Goal: Share content: Share content

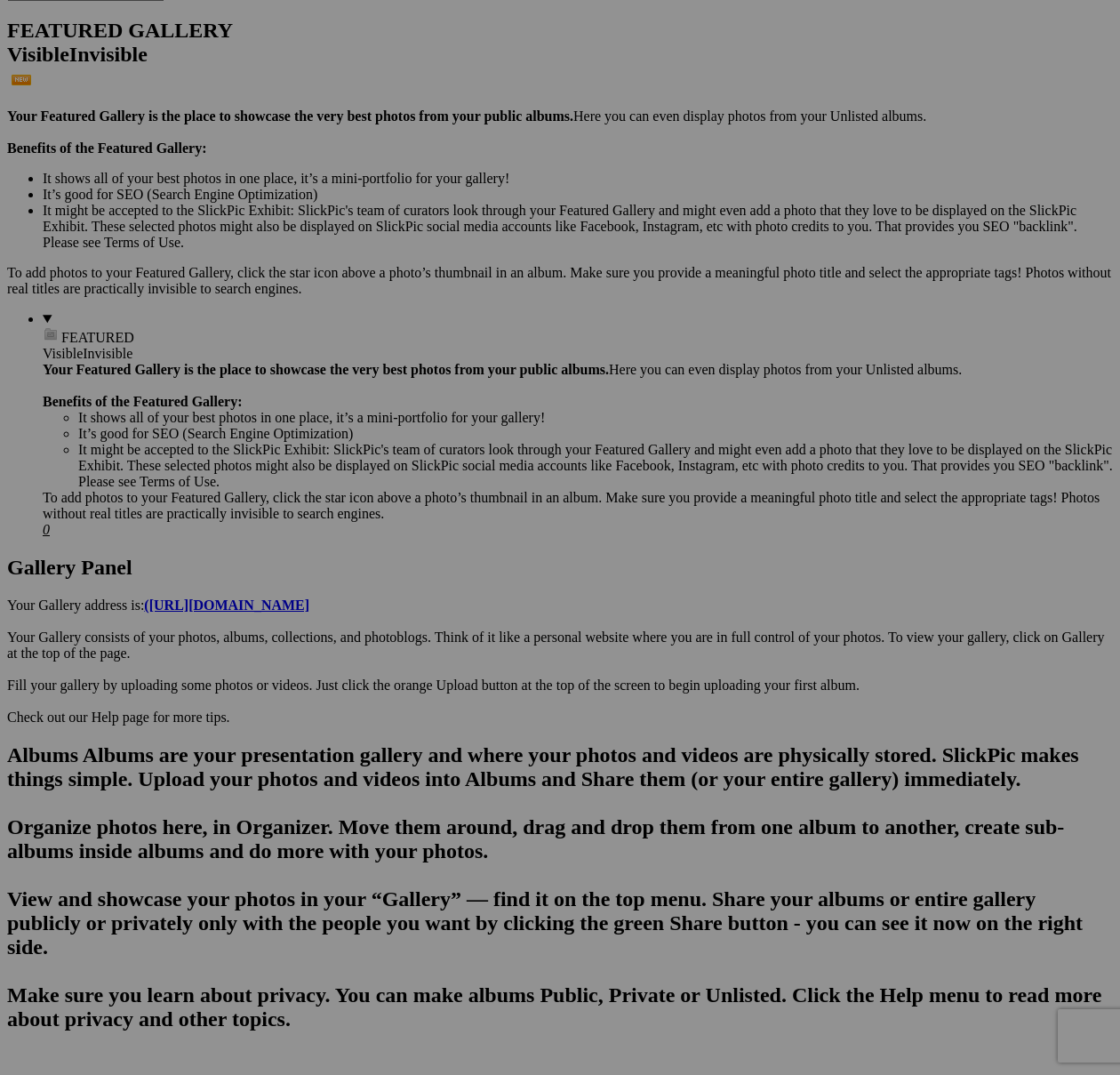
scroll to position [440, 0]
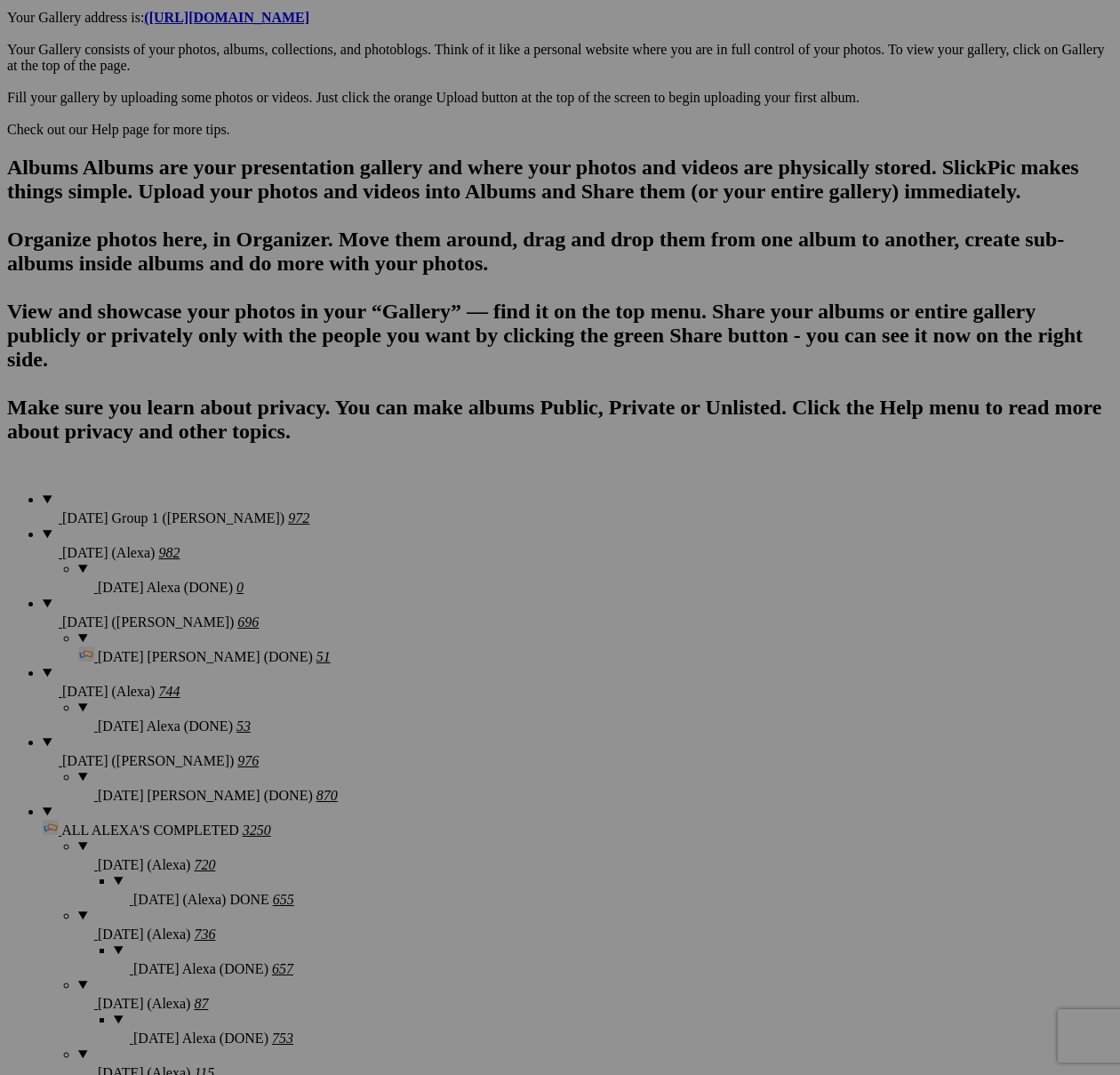
scroll to position [1635, 0]
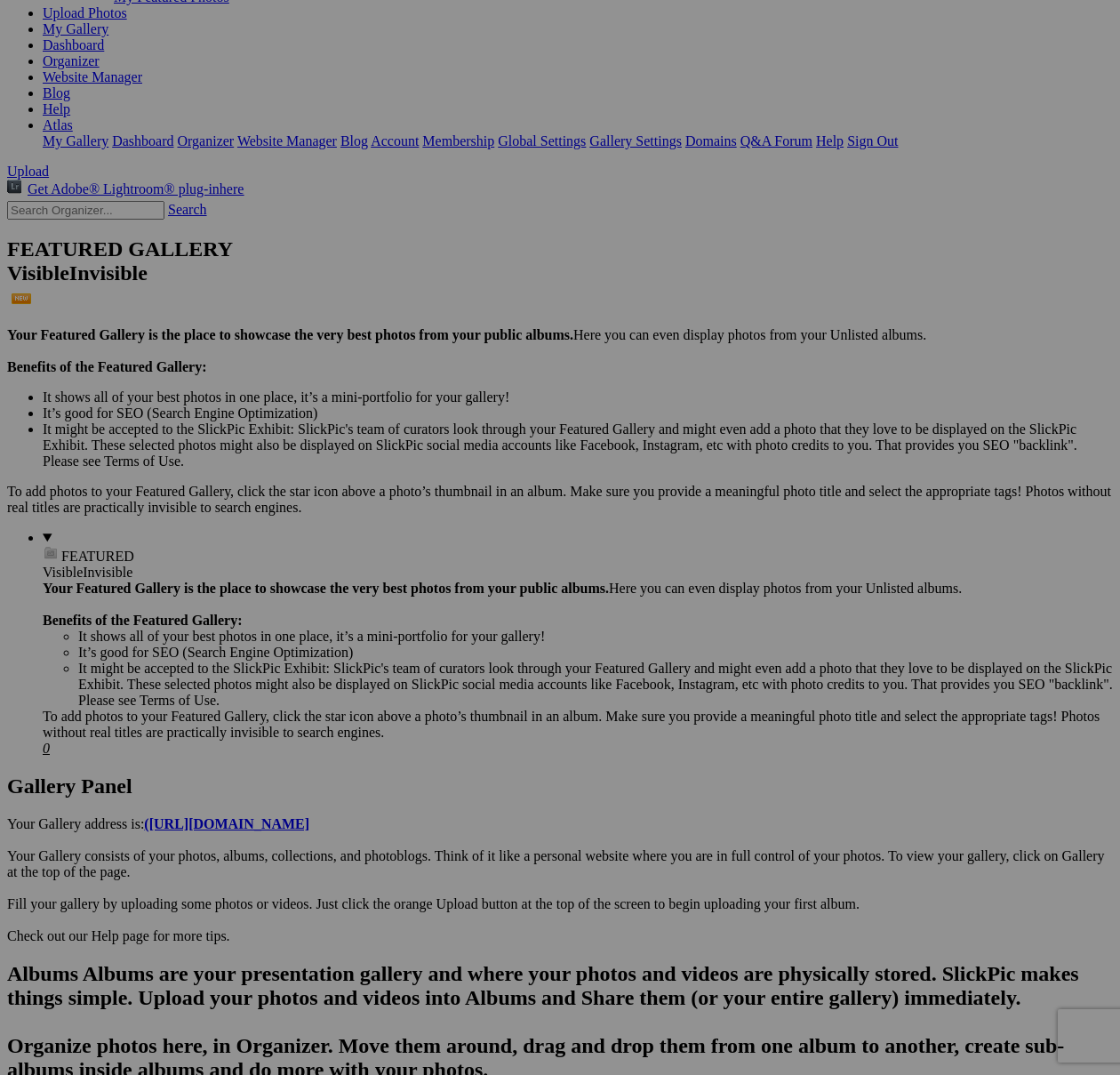
scroll to position [222, 0]
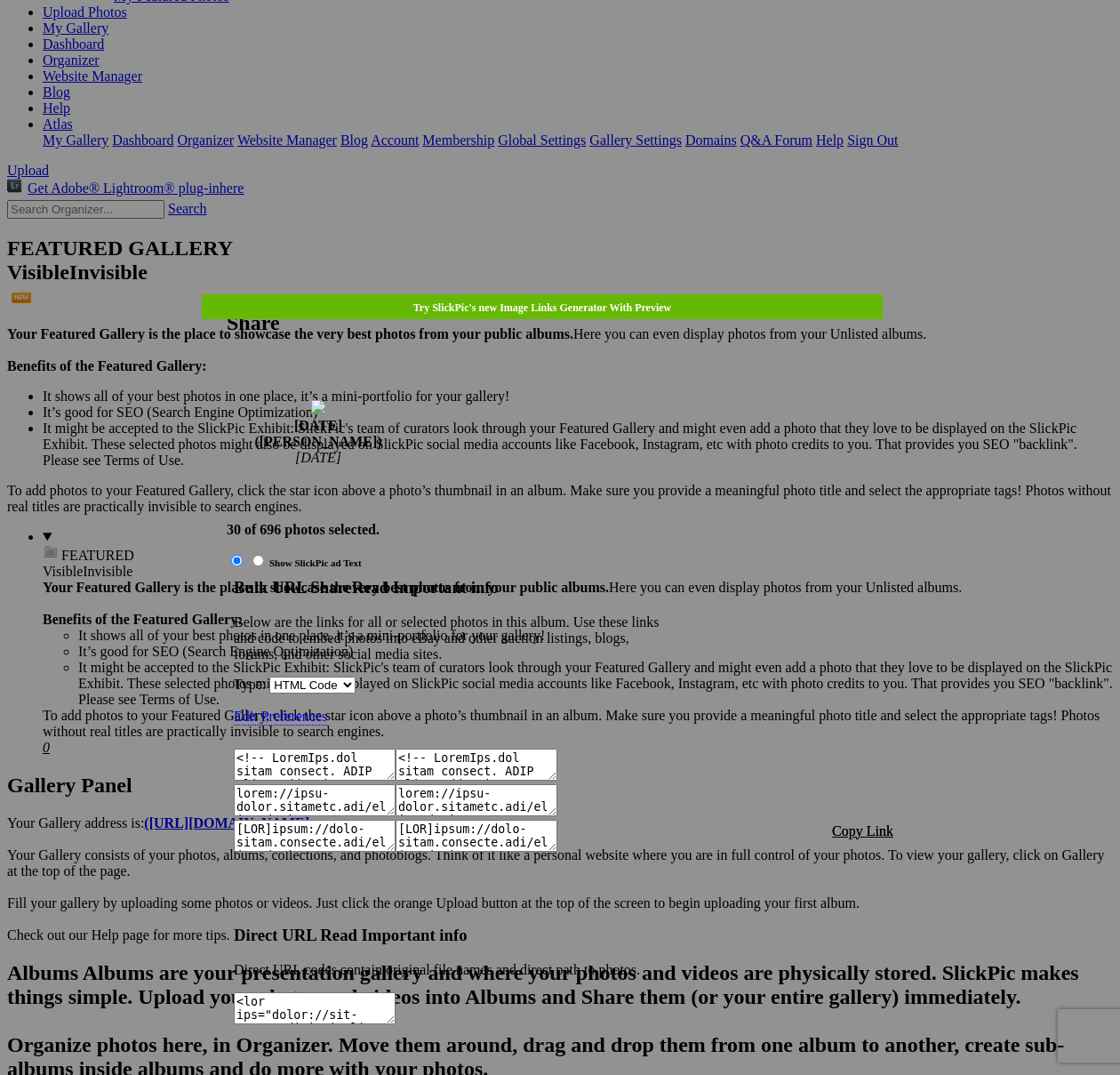
click at [864, 823] on span "Copy Link" at bounding box center [863, 831] width 61 height 15
click at [590, 47] on div at bounding box center [560, 538] width 1120 height 1075
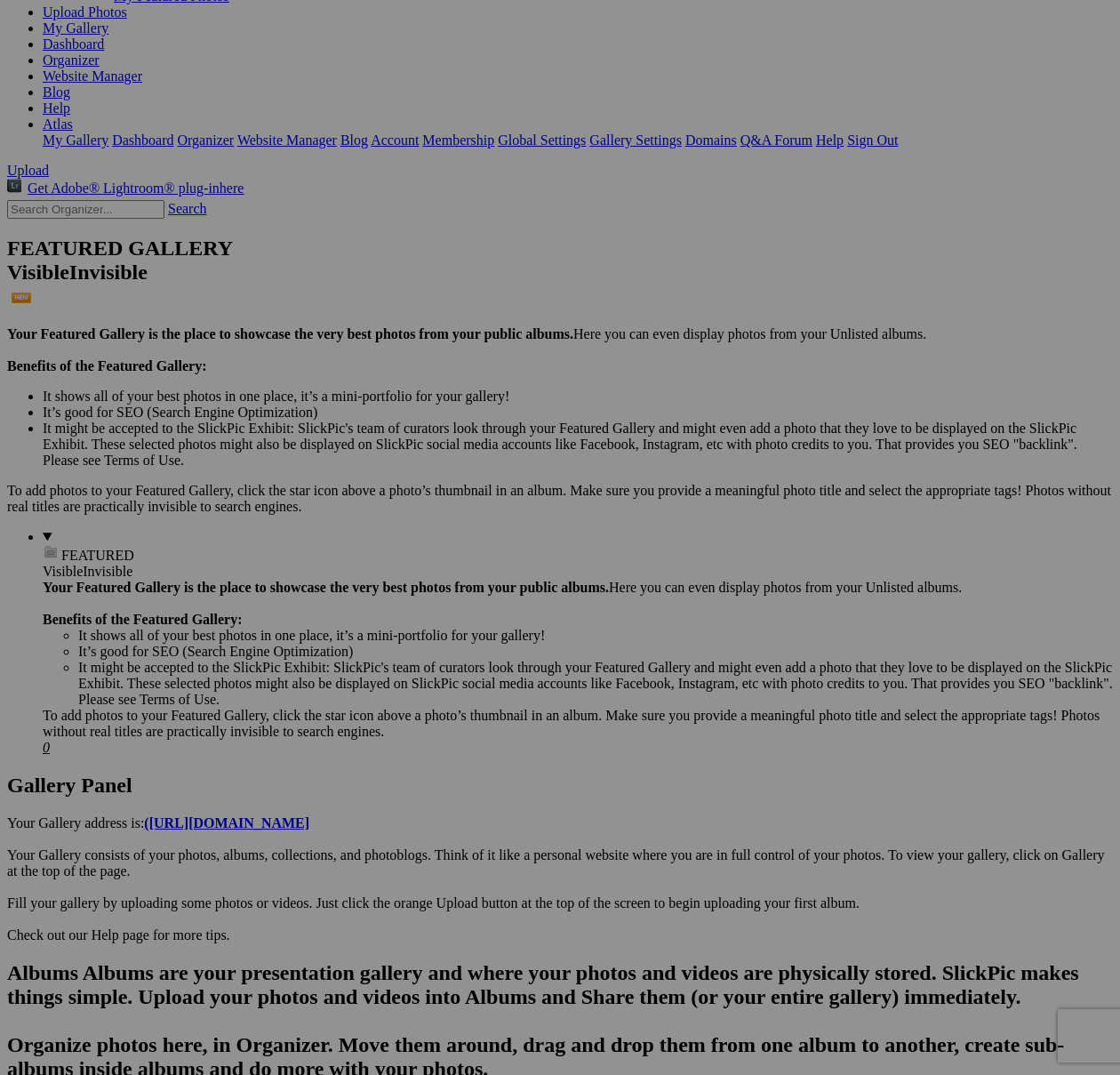
drag, startPoint x: 589, startPoint y: 47, endPoint x: 586, endPoint y: 59, distance: 12.4
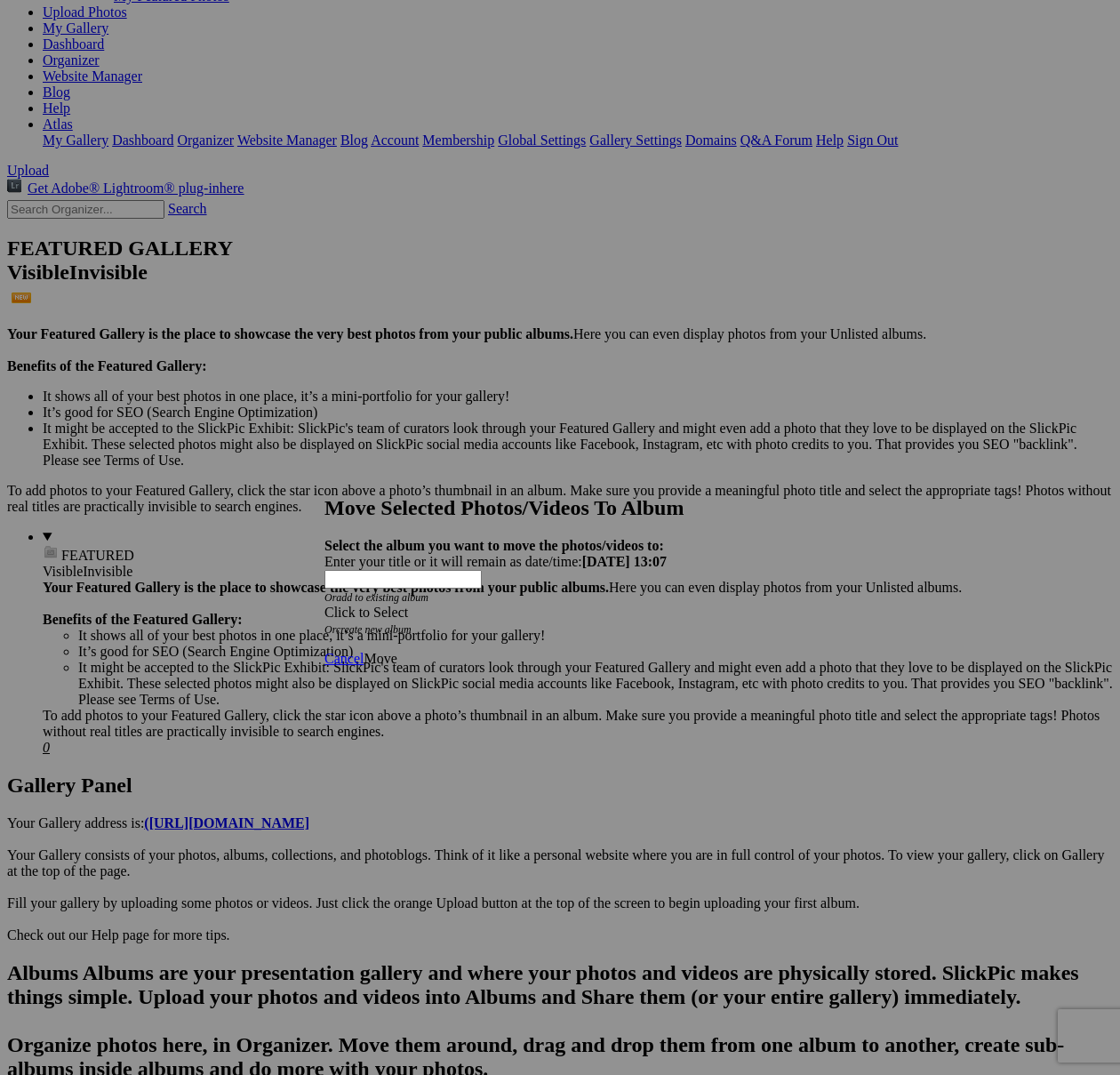
click at [622, 604] on div "Click to Select" at bounding box center [560, 612] width 471 height 16
click at [454, 604] on div "Click to Select" at bounding box center [560, 612] width 471 height 16
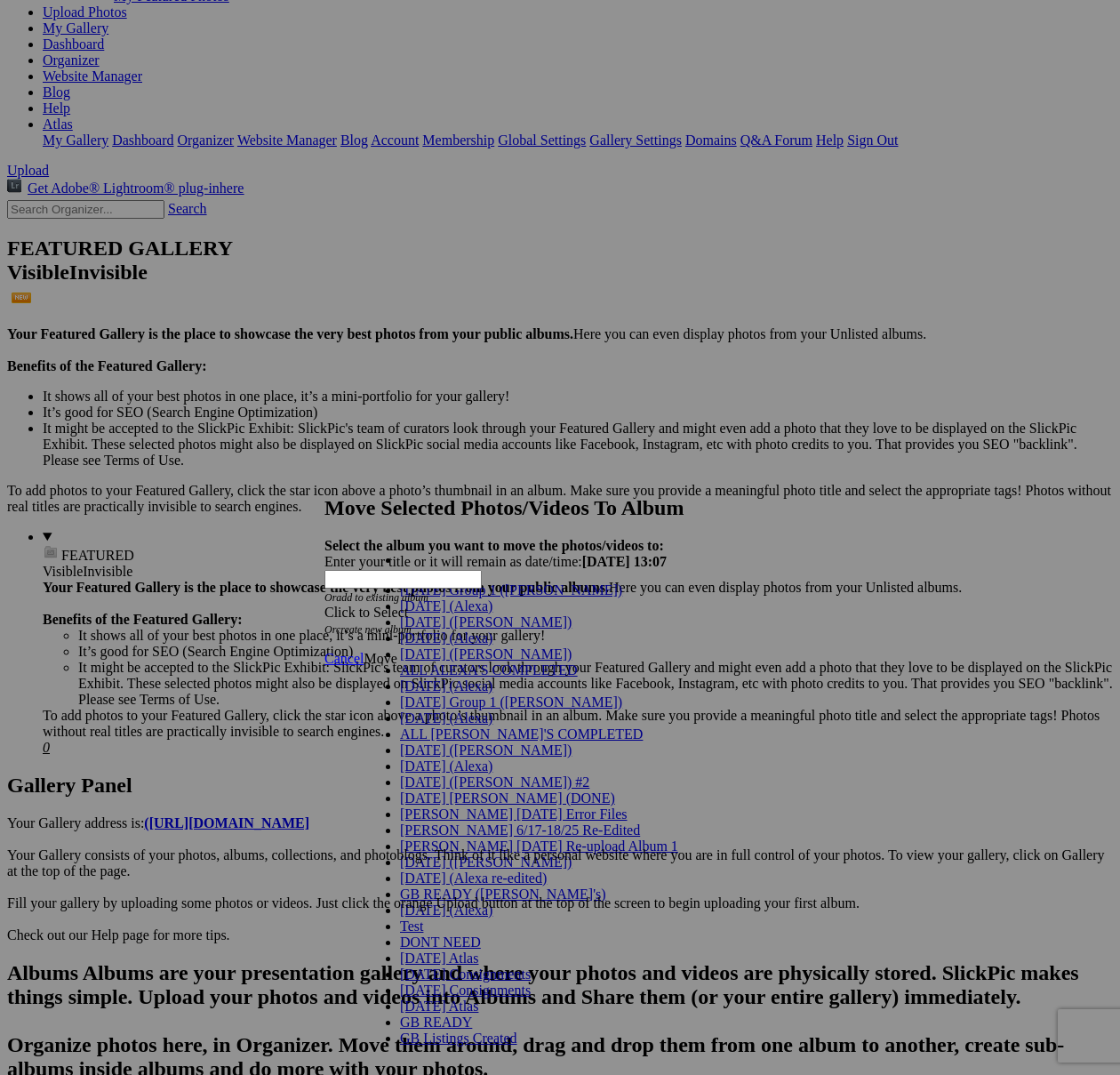
click at [431, 629] on span "[DATE] ([PERSON_NAME])" at bounding box center [485, 622] width 172 height 15
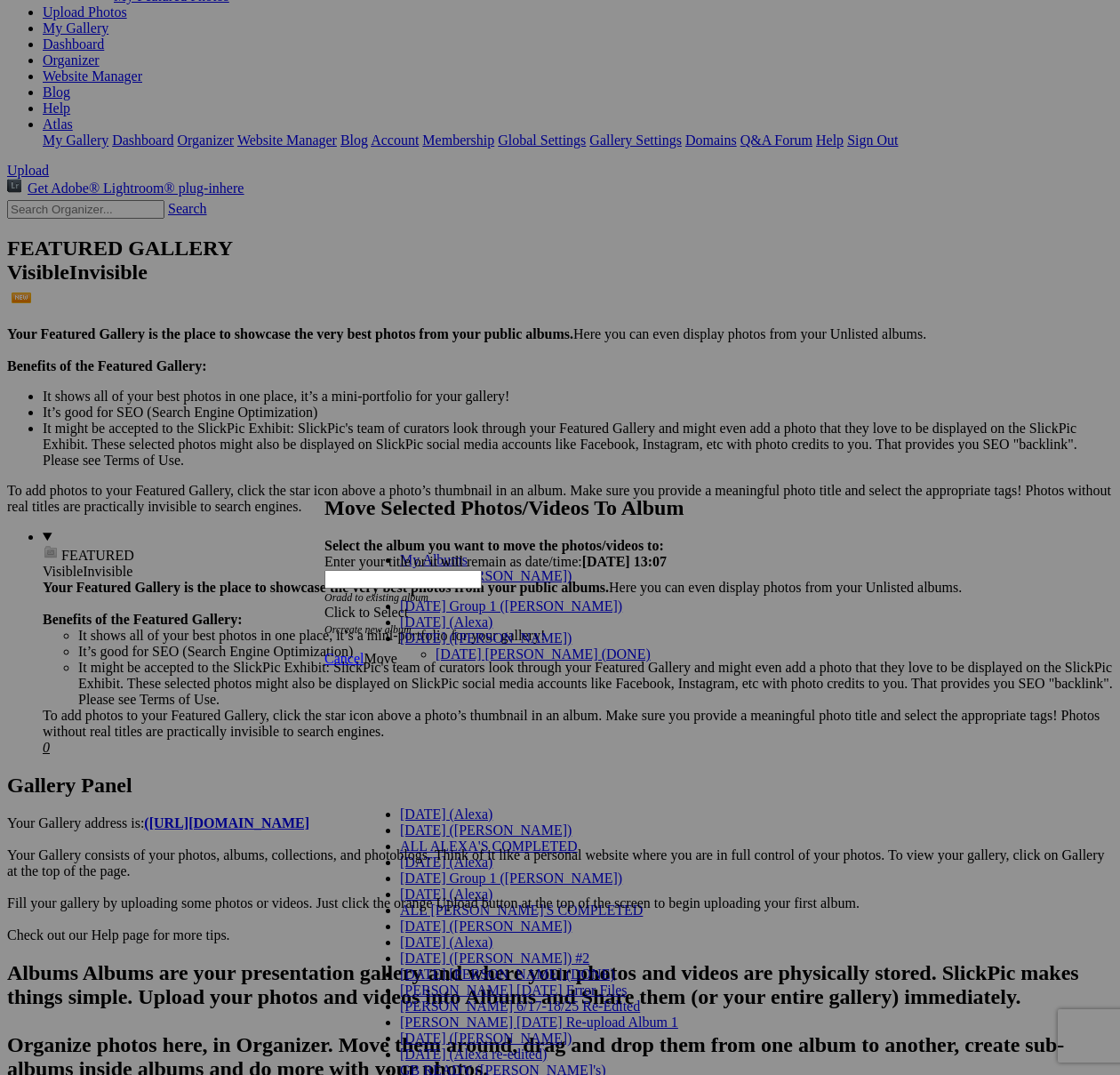
drag, startPoint x: 460, startPoint y: 619, endPoint x: 511, endPoint y: 628, distance: 51.8
click at [460, 646] on link "[DATE] [PERSON_NAME] (DONE)" at bounding box center [543, 654] width 215 height 15
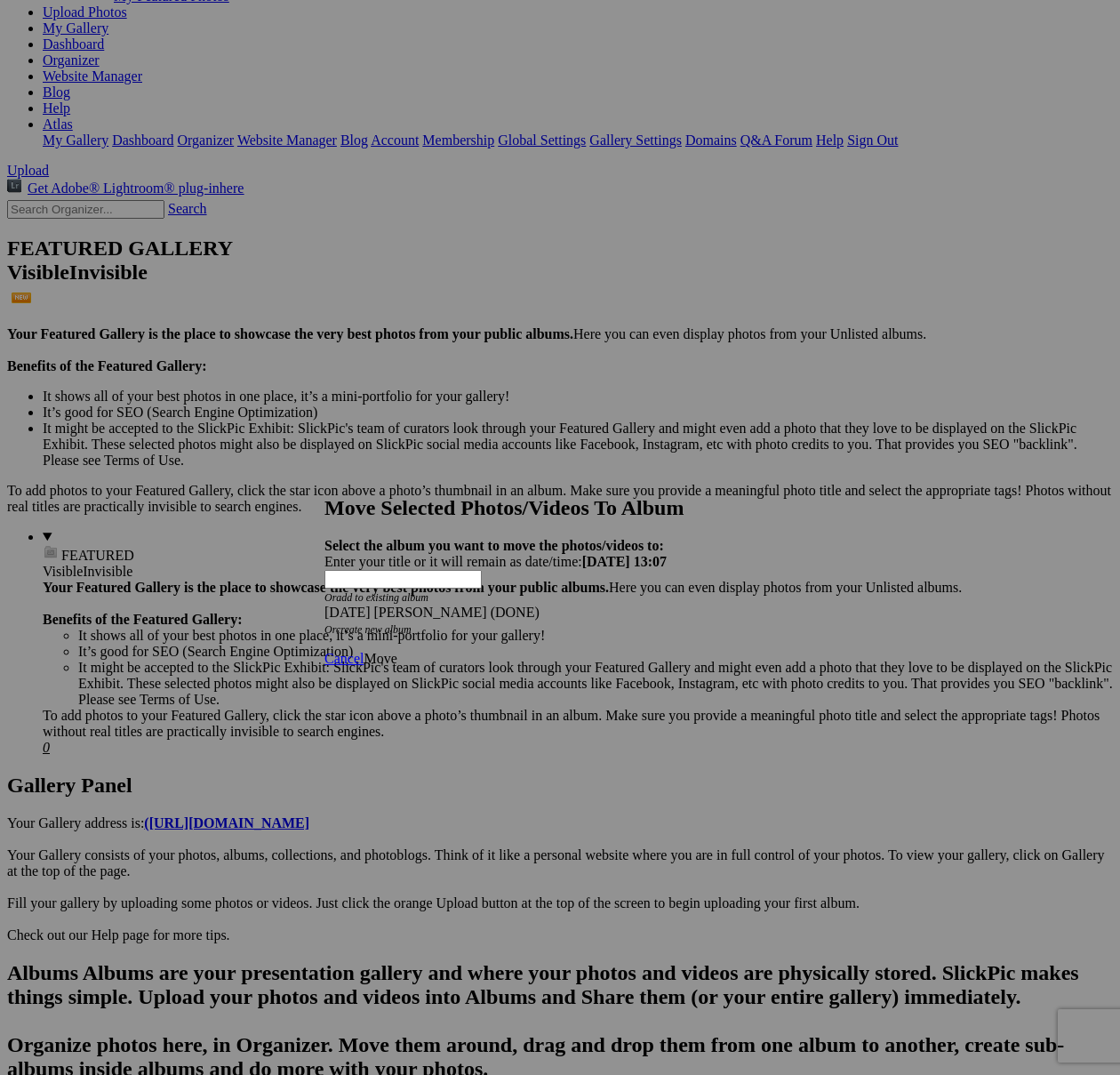
drag, startPoint x: 784, startPoint y: 623, endPoint x: 773, endPoint y: 623, distance: 11.0
click at [396, 651] on span "Move" at bounding box center [380, 658] width 32 height 15
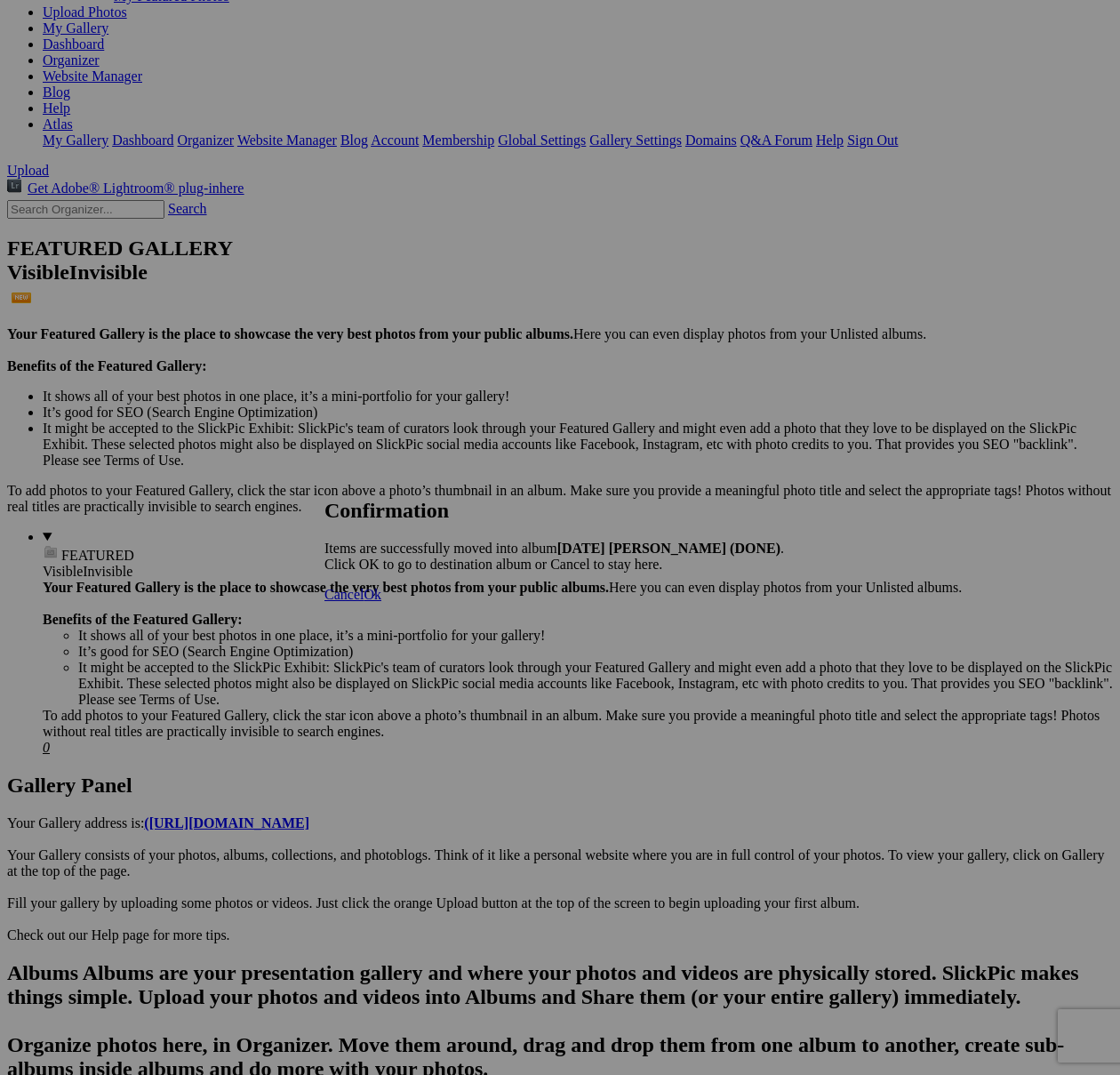
click at [364, 602] on span "Cancel" at bounding box center [344, 594] width 39 height 15
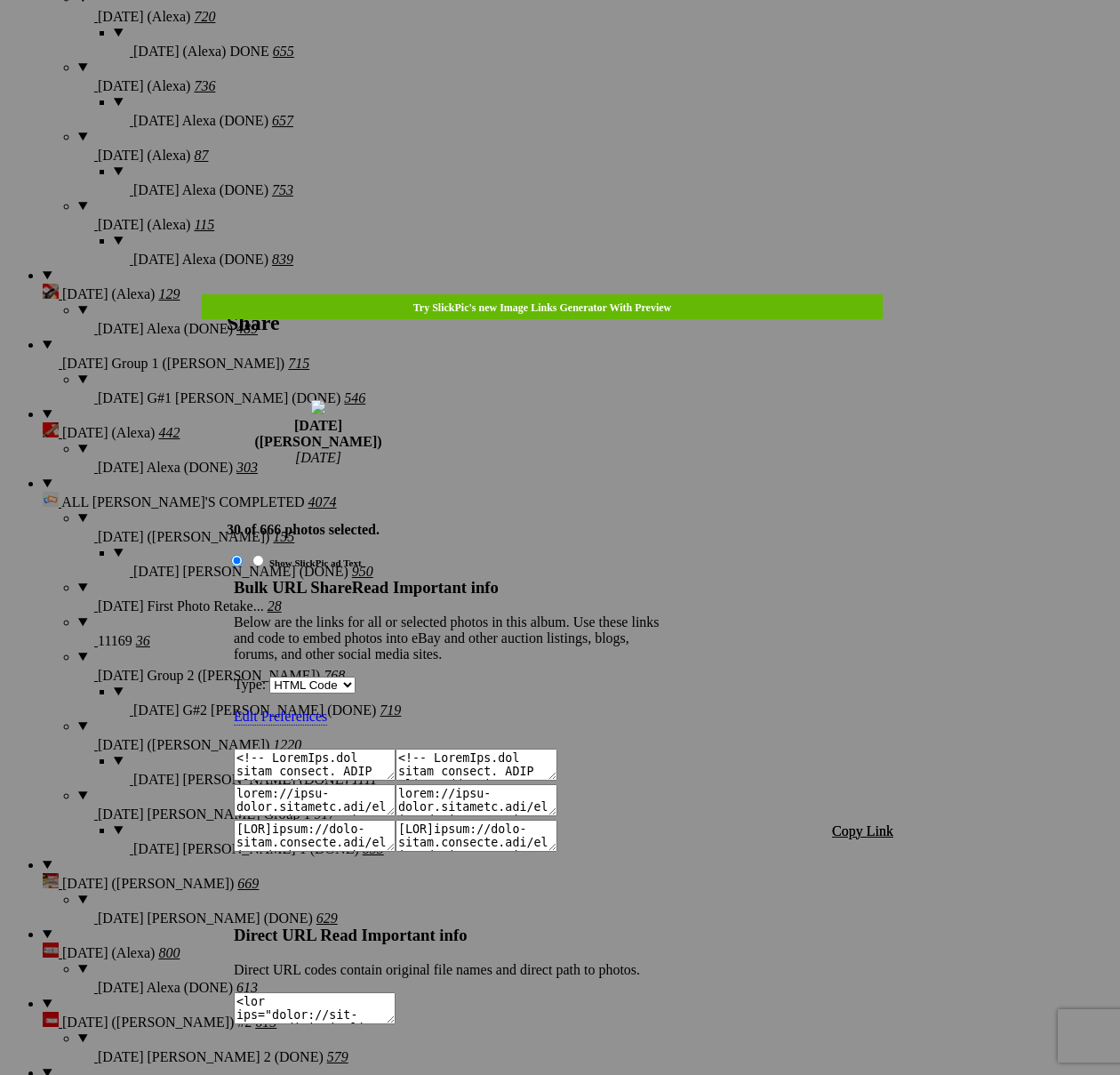
click at [878, 823] on span "Copy Link" at bounding box center [863, 831] width 61 height 15
click at [587, 39] on div at bounding box center [560, 538] width 1120 height 1075
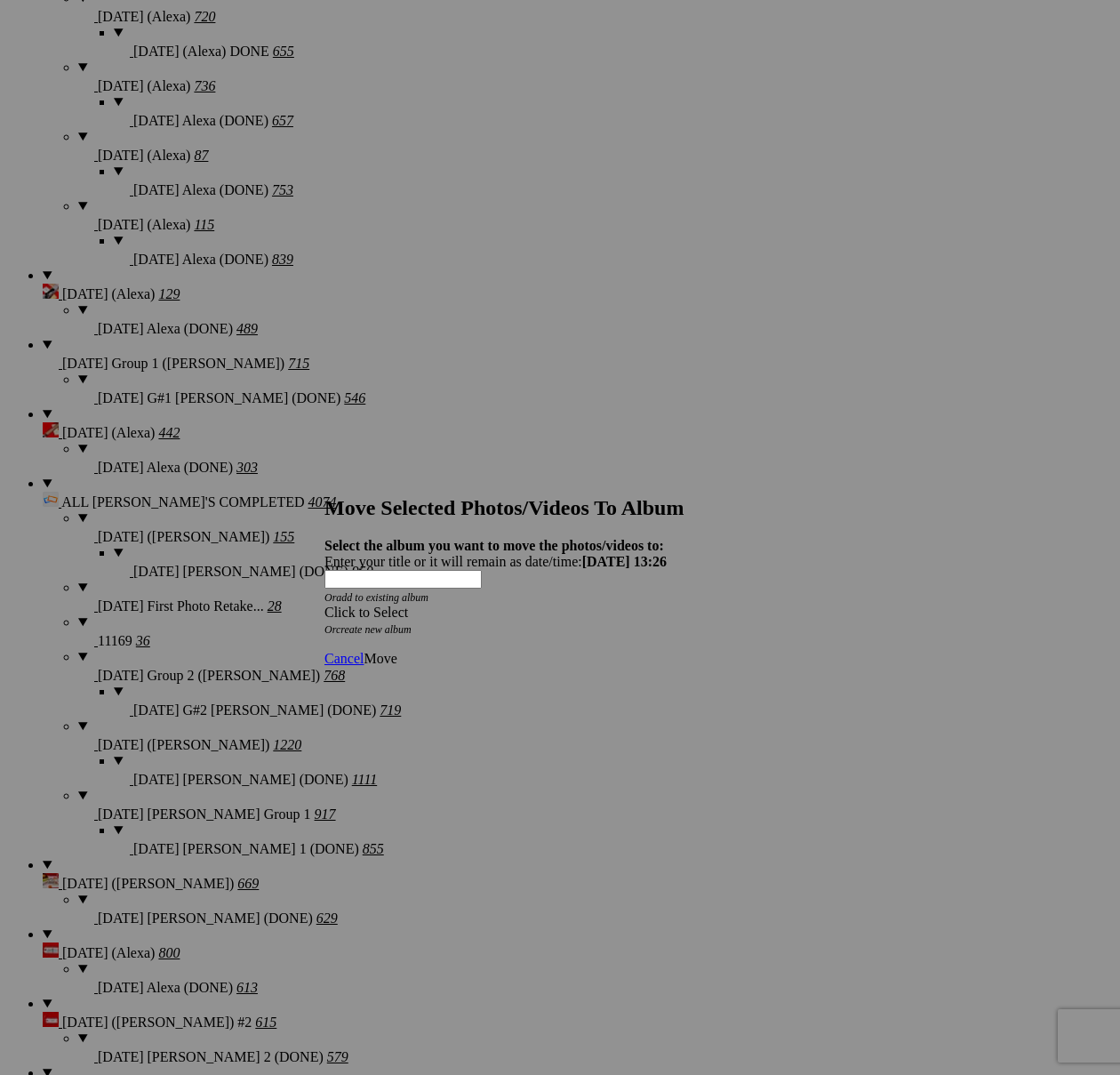
click at [657, 604] on div "Click to Select" at bounding box center [560, 612] width 471 height 16
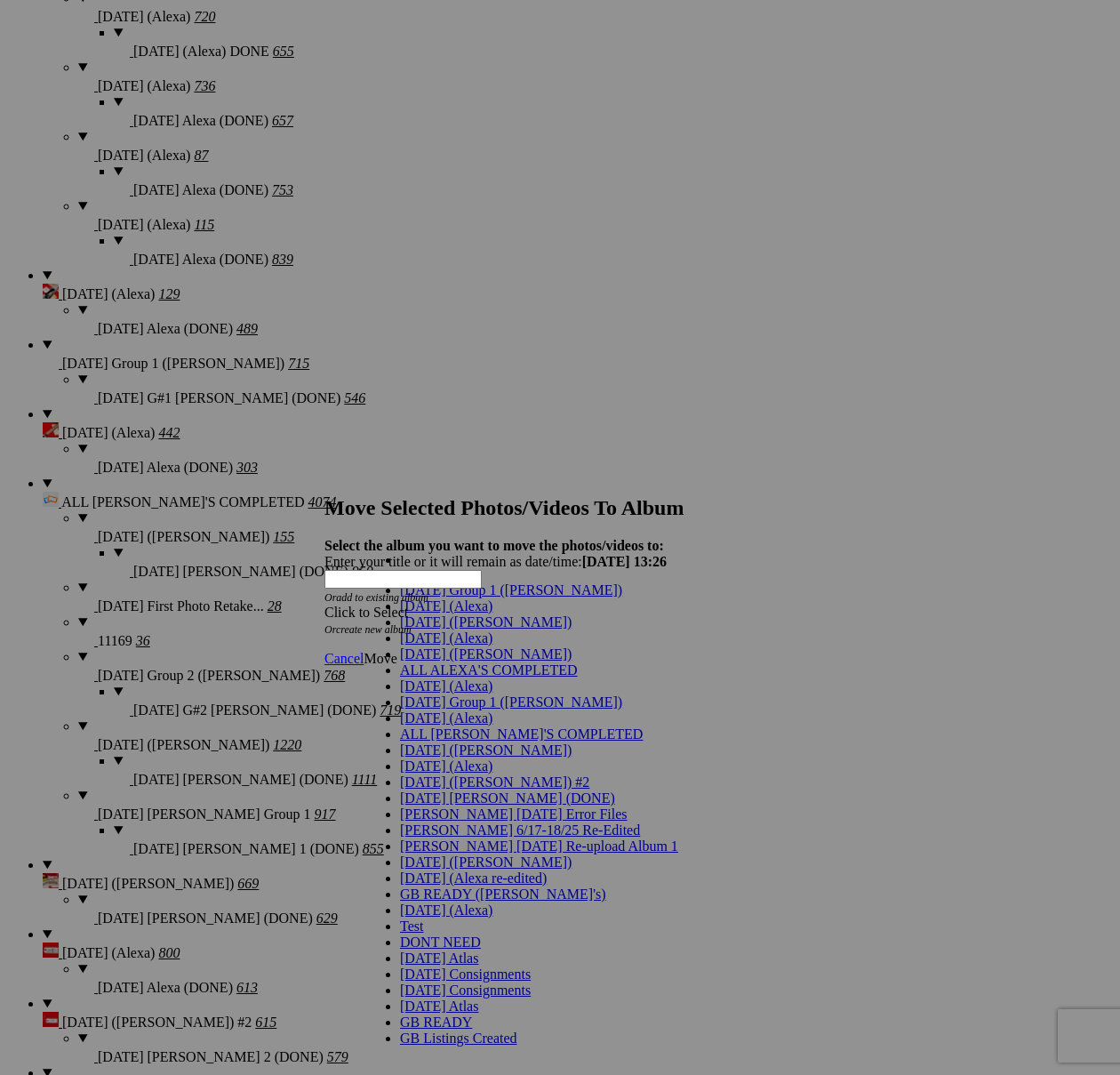
click at [463, 629] on link "[DATE] ([PERSON_NAME])" at bounding box center [485, 622] width 172 height 15
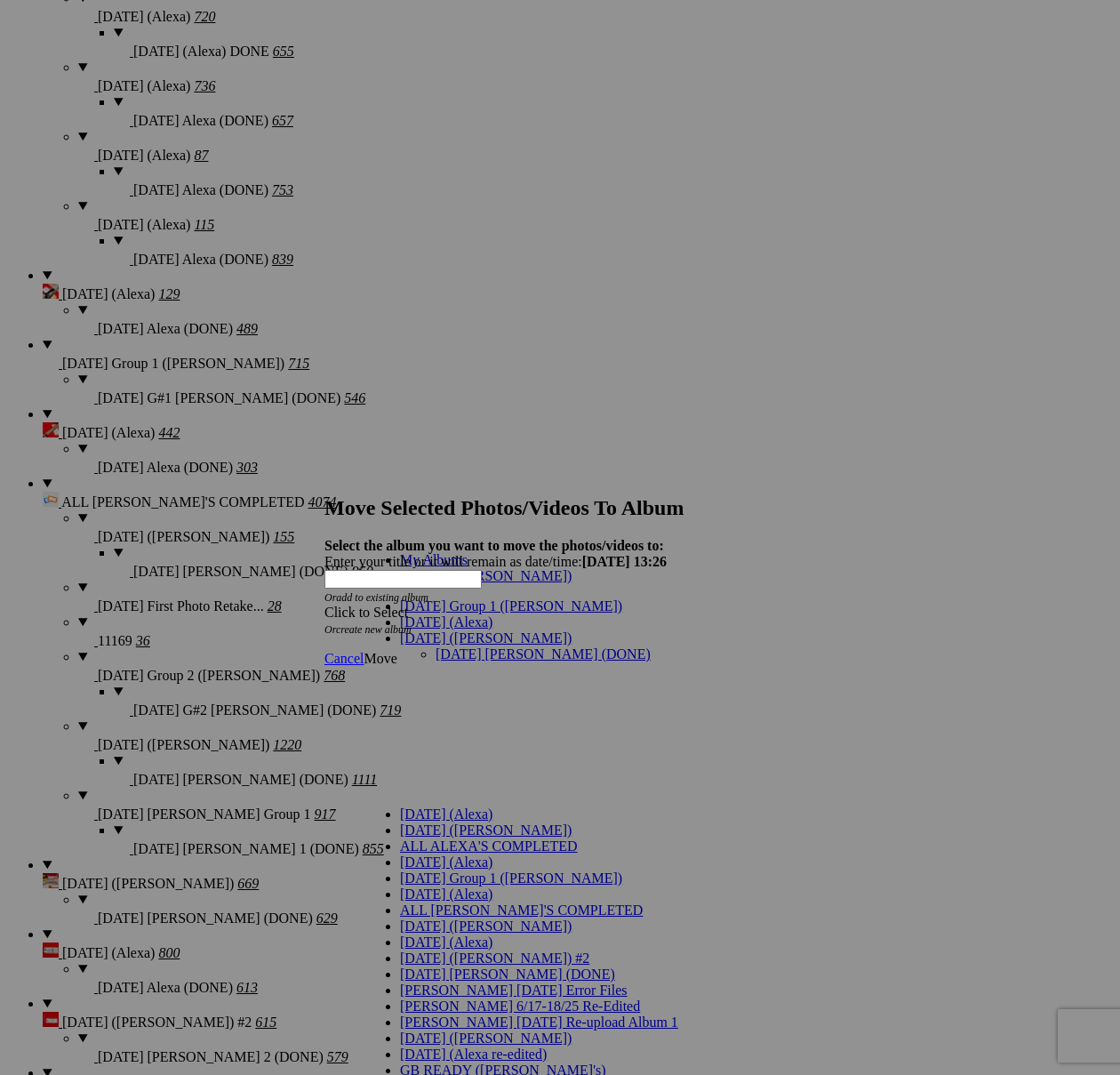
click at [455, 646] on link "[DATE] [PERSON_NAME] (DONE)" at bounding box center [543, 654] width 215 height 15
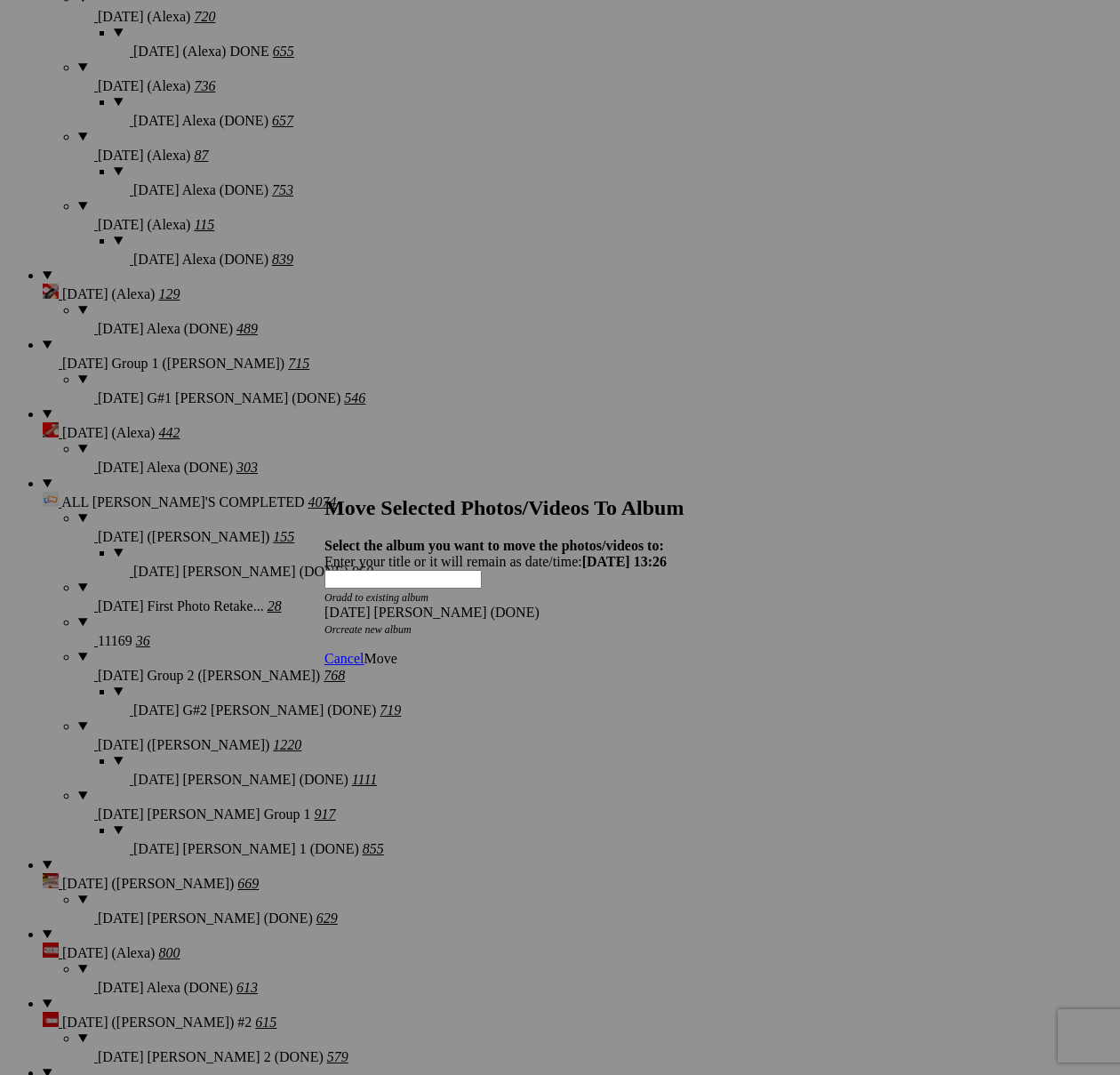
click at [396, 651] on span "Move" at bounding box center [380, 658] width 32 height 15
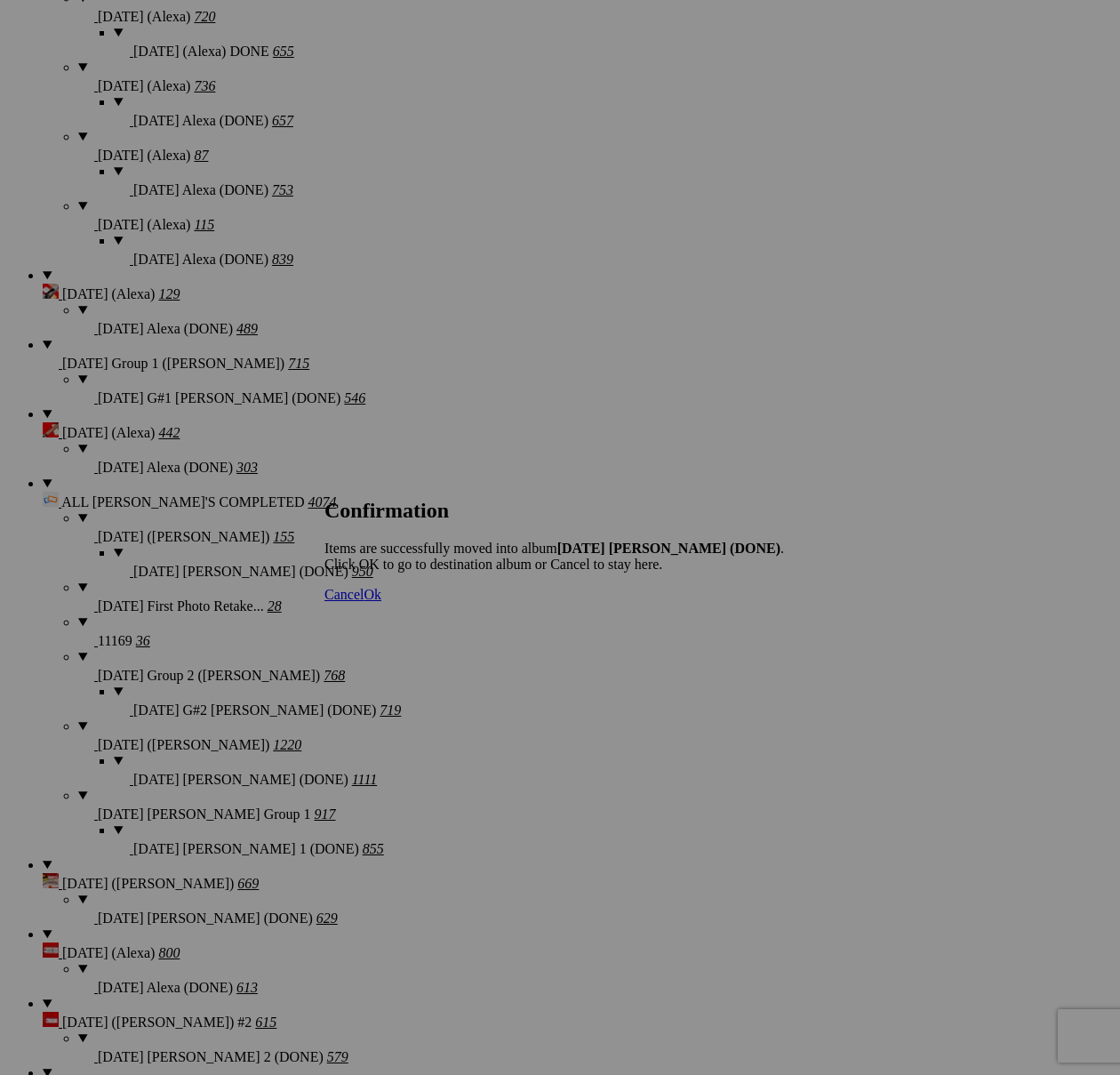
click at [364, 602] on span "Cancel" at bounding box center [344, 594] width 39 height 15
